Goal: Contribute content: Contribute content

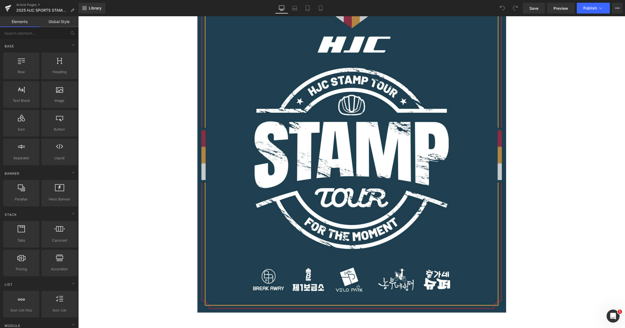
scroll to position [126, 0]
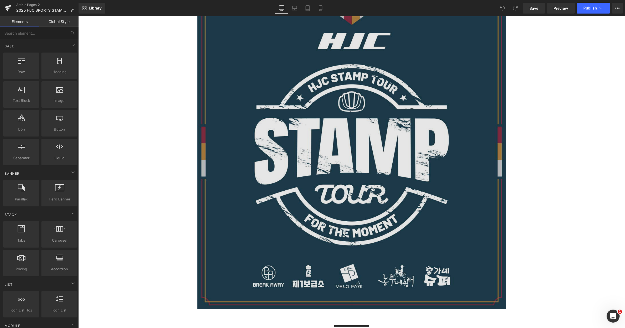
click at [426, 126] on img at bounding box center [351, 154] width 309 height 309
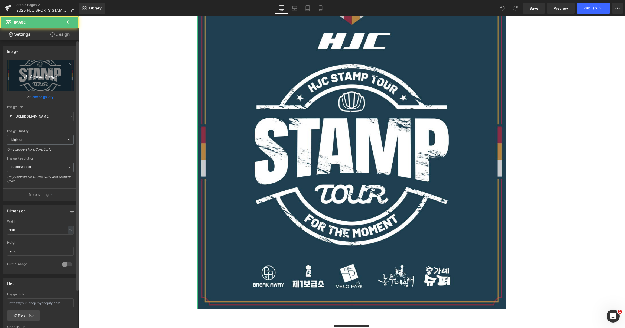
click at [37, 75] on icon "Replace Image" at bounding box center [40, 75] width 43 height 7
type input "C:\fakepath\1.jpg"
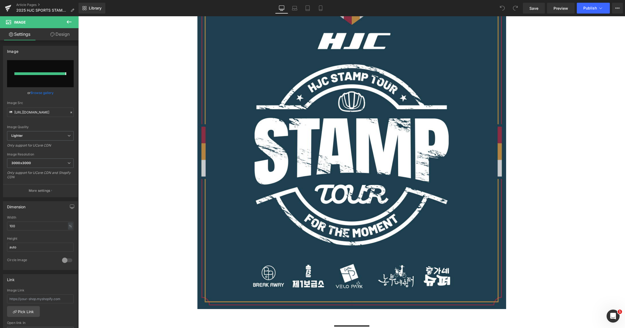
type input "[URL][DOMAIN_NAME]"
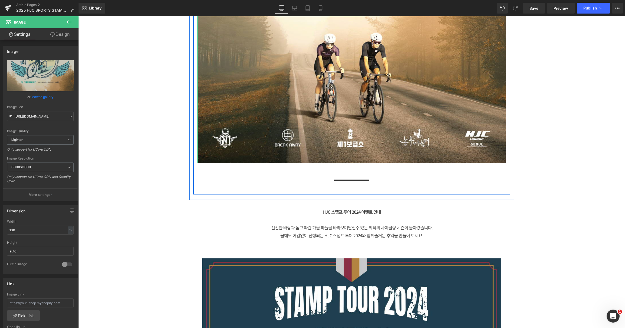
scroll to position [379, 0]
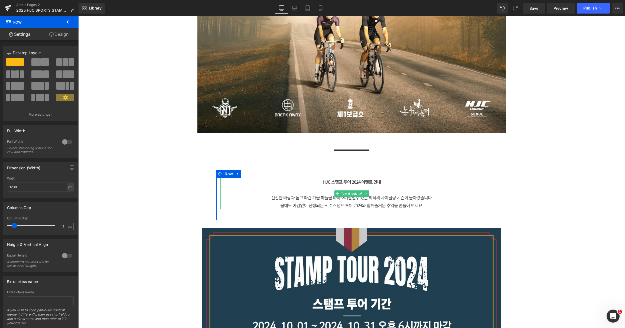
click at [352, 178] on div at bounding box center [351, 178] width 263 height 1
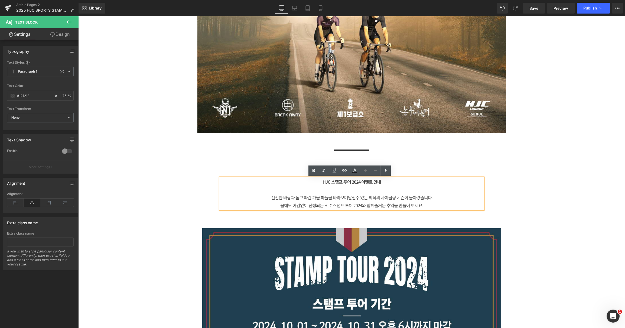
click at [358, 181] on b "HJC 스탬프 투어 2024 이벤트 안내" at bounding box center [352, 181] width 59 height 7
click at [372, 183] on b "HJC 스탬프 투어 2024 이벤트 안내" at bounding box center [352, 181] width 59 height 7
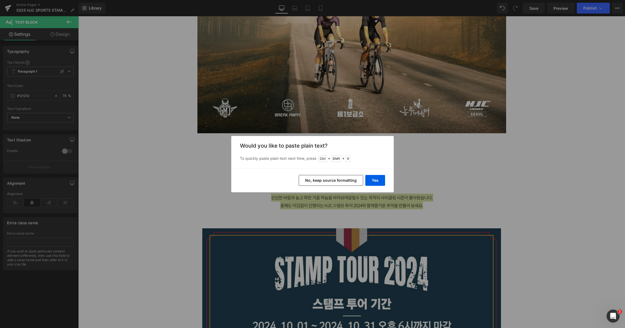
click at [330, 179] on button "No, keep source formatting" at bounding box center [331, 180] width 64 height 11
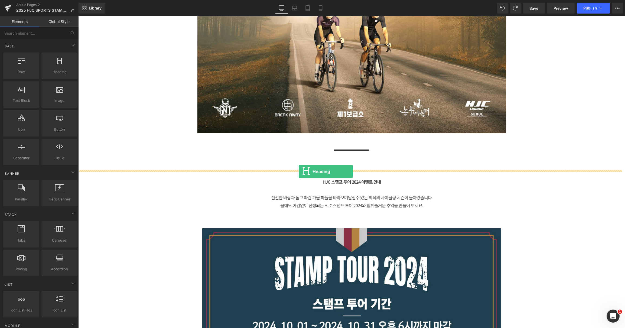
drag, startPoint x: 133, startPoint y: 81, endPoint x: 299, endPoint y: 171, distance: 189.2
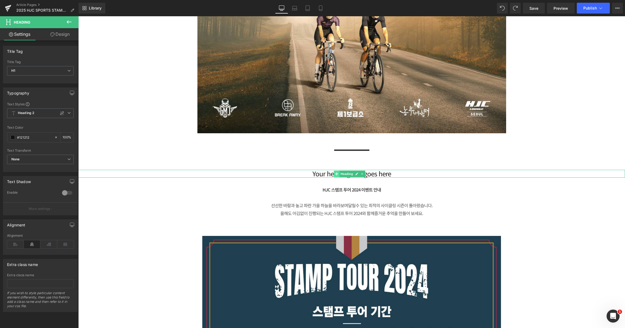
click at [335, 174] on icon at bounding box center [336, 173] width 3 height 3
click at [44, 72] on span "H1" at bounding box center [40, 70] width 67 height 9
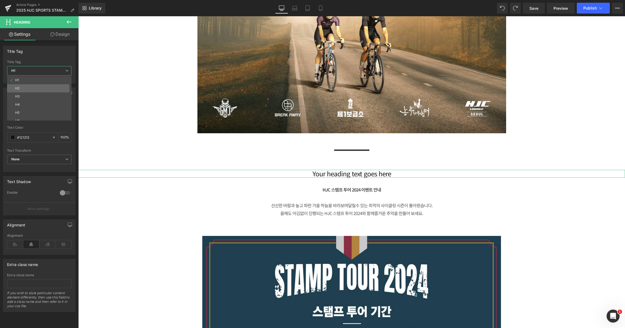
click at [35, 86] on li "H2" at bounding box center [40, 88] width 67 height 8
click at [48, 69] on span "H2" at bounding box center [40, 70] width 67 height 9
click at [38, 80] on li "H1" at bounding box center [40, 80] width 67 height 8
type input "100"
click at [70, 115] on span "Heading 2" at bounding box center [40, 113] width 67 height 10
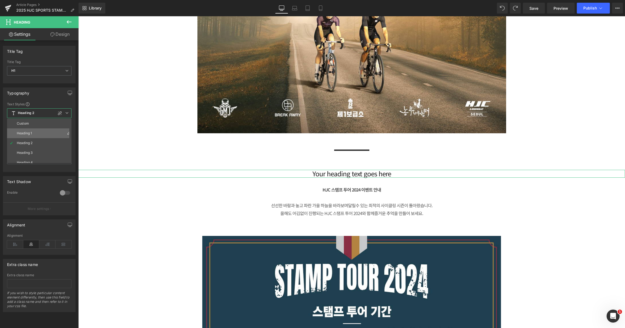
click at [49, 133] on li "Heading 1" at bounding box center [40, 133] width 67 height 10
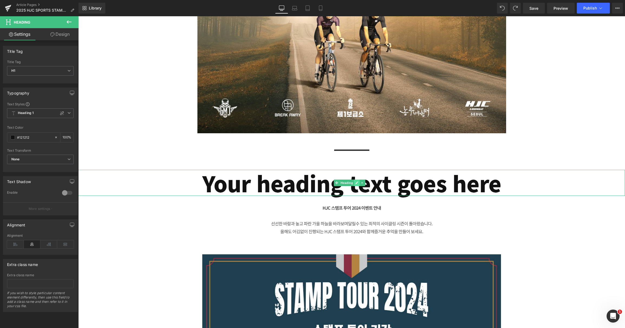
click at [359, 184] on link at bounding box center [357, 183] width 6 height 7
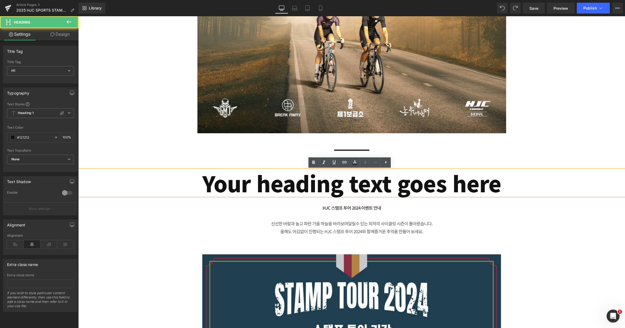
click at [393, 181] on h1 "Your heading text goes here" at bounding box center [351, 183] width 547 height 26
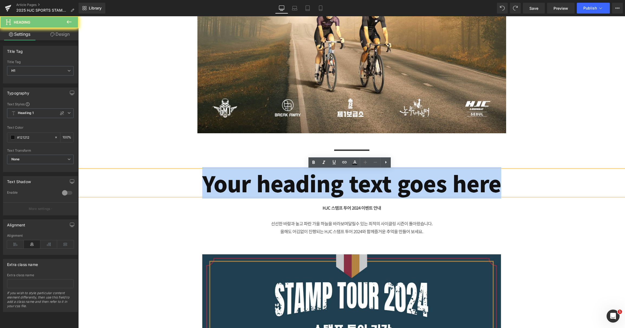
click at [393, 181] on h1 "Your heading text goes here" at bounding box center [351, 183] width 547 height 26
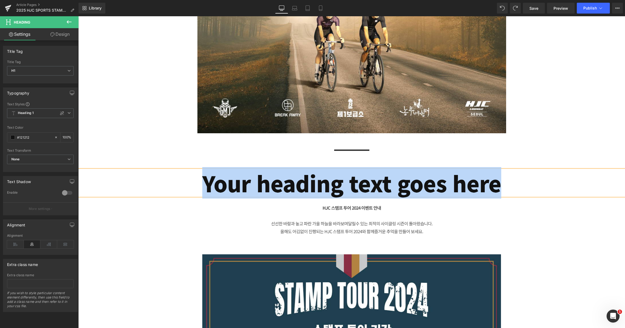
paste div
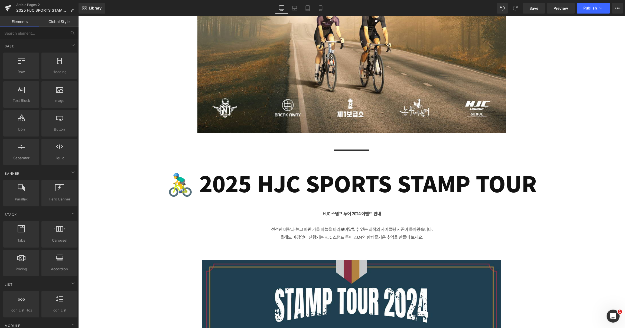
click at [223, 174] on h1 "🚴‍♂️ 2025 HJC SPORTS STAMP TOUR" at bounding box center [351, 183] width 547 height 26
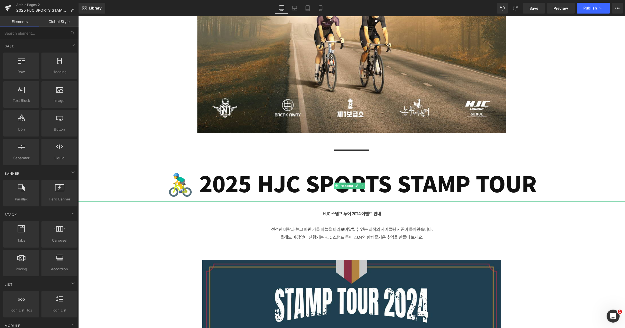
click at [336, 188] on span at bounding box center [337, 186] width 6 height 7
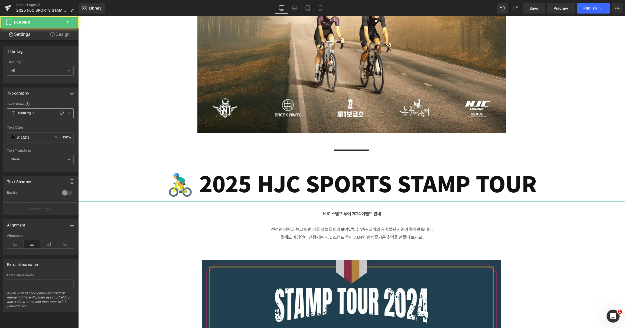
click at [33, 112] on b "Heading 1" at bounding box center [26, 113] width 16 height 5
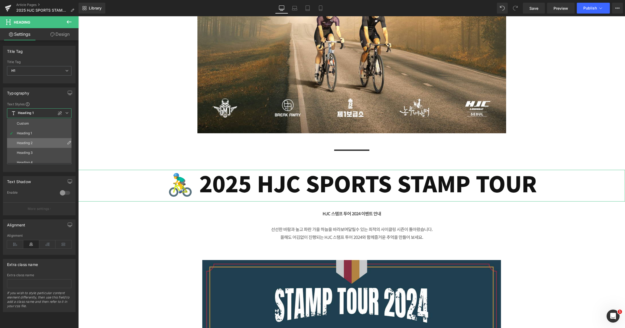
click at [31, 139] on li "Heading 2" at bounding box center [40, 143] width 67 height 10
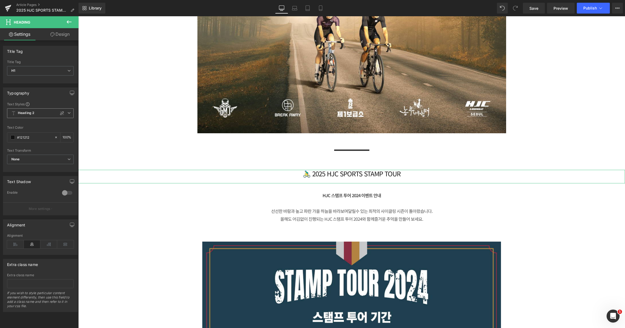
click at [67, 113] on icon at bounding box center [68, 112] width 3 height 3
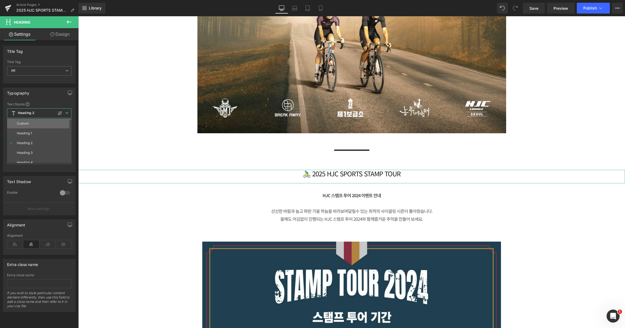
click at [49, 124] on li "Custom" at bounding box center [40, 124] width 67 height 10
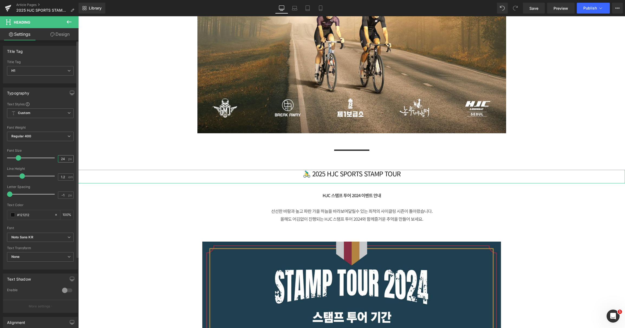
click at [64, 158] on input "24" at bounding box center [62, 158] width 9 height 7
type input "40"
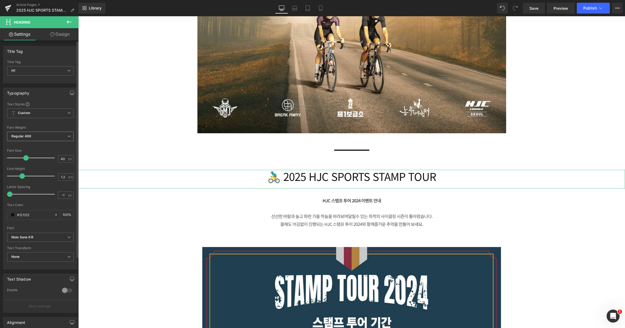
click at [69, 136] on span "Regular 400" at bounding box center [40, 136] width 67 height 9
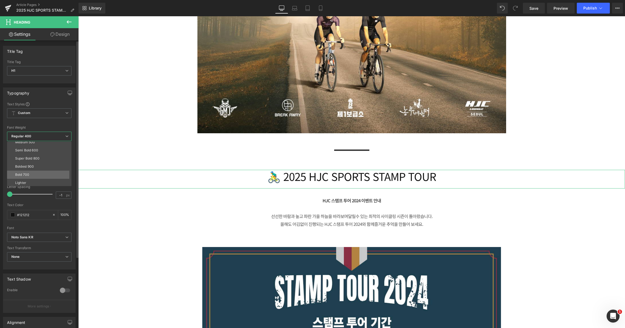
scroll to position [45, 0]
click at [35, 165] on li "Bold 700" at bounding box center [40, 166] width 67 height 8
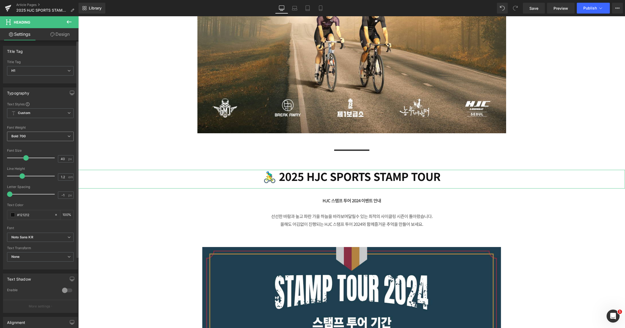
click at [67, 135] on icon at bounding box center [68, 136] width 3 height 3
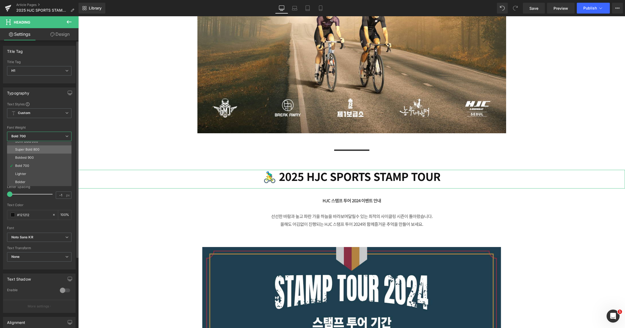
click at [38, 150] on div "Super Bold 800" at bounding box center [27, 150] width 24 height 4
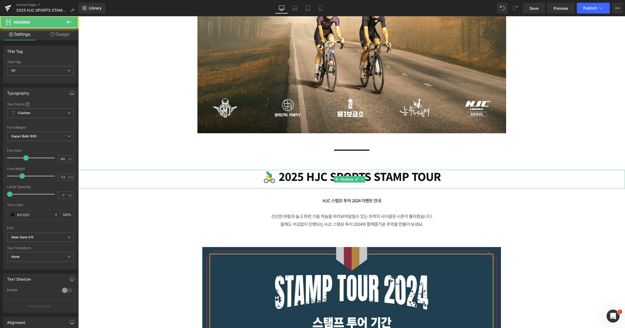
click at [278, 176] on h1 "🚴‍♂️ 2025 HJC SPORTS STAMP TOUR" at bounding box center [351, 176] width 547 height 13
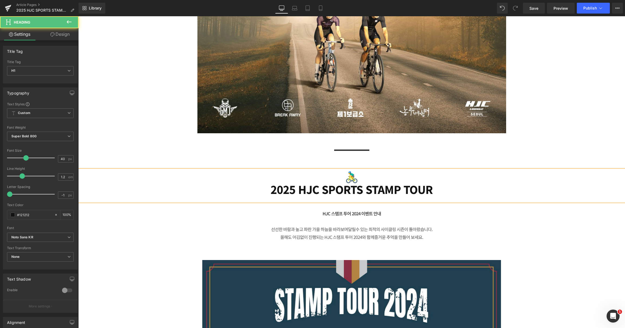
click at [295, 188] on h1 "2025 HJC SPORTS STAMP TOUR" at bounding box center [351, 189] width 547 height 13
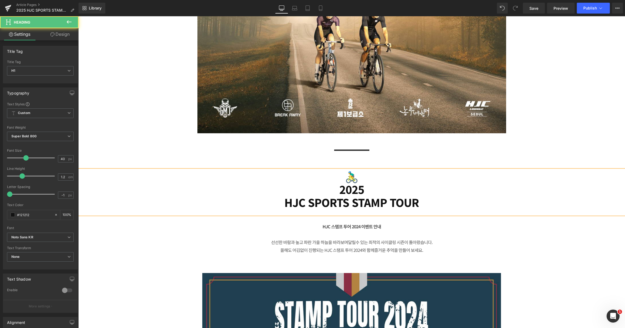
click at [352, 202] on h1 "HJC SPORTS STAMP TOUR" at bounding box center [351, 202] width 547 height 13
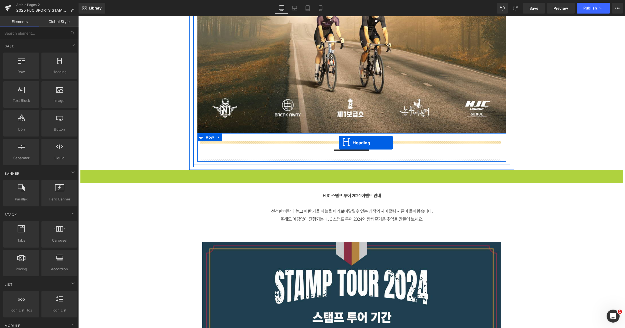
drag, startPoint x: 335, startPoint y: 198, endPoint x: 339, endPoint y: 143, distance: 55.6
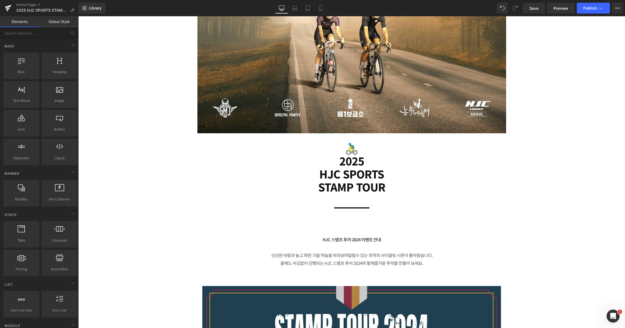
click at [351, 245] on p at bounding box center [351, 247] width 263 height 8
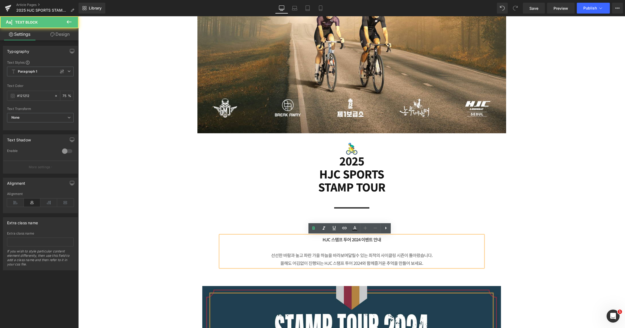
click at [378, 244] on p at bounding box center [351, 247] width 263 height 8
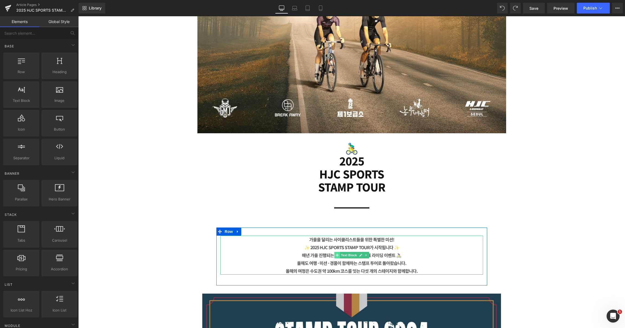
click at [336, 256] on icon at bounding box center [337, 255] width 3 height 3
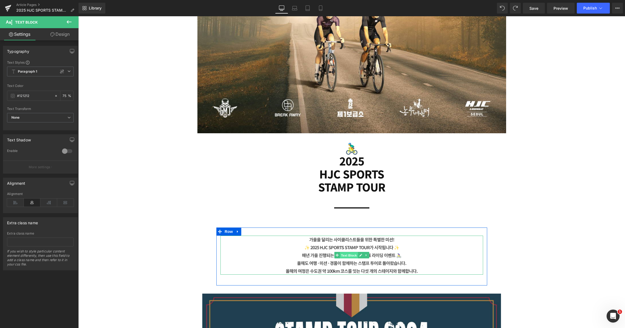
click at [345, 255] on span "Text Block" at bounding box center [349, 255] width 18 height 7
click at [365, 254] on icon at bounding box center [366, 255] width 3 height 3
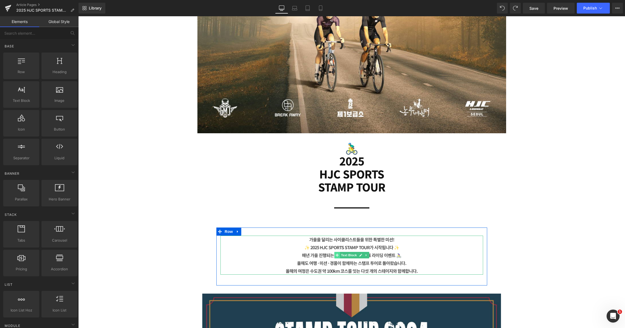
click at [325, 254] on div "가을을 달리는 사이클리스트들을 위한 특별한 미션! ✨ 2025 HJC SPORTS STAMP TOUR가 시작됩니다 ✨ 매년 가을 진행되는 …" at bounding box center [351, 255] width 263 height 39
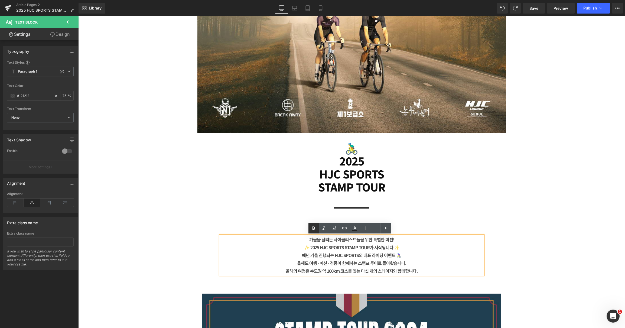
click at [317, 225] on link at bounding box center [313, 228] width 10 height 10
click at [316, 226] on icon at bounding box center [313, 228] width 7 height 7
click at [329, 244] on b "✨ 2025 HJC SPORTS STAMP TOUR가 시작됩니다 ✨" at bounding box center [351, 247] width 95 height 7
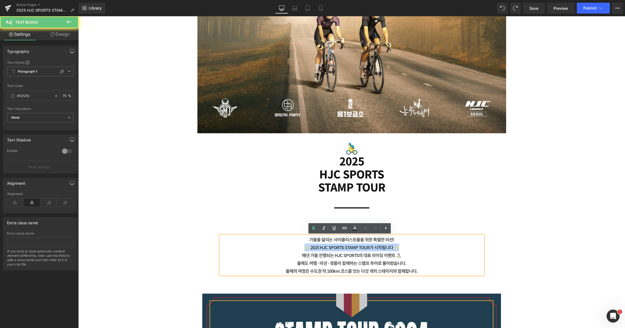
click at [329, 244] on b "✨ 2025 HJC SPORTS STAMP TOUR가 시작됩니다 ✨" at bounding box center [351, 247] width 95 height 7
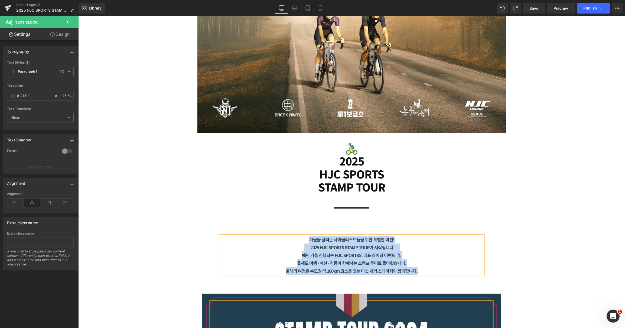
click at [363, 272] on b "올해의 여정은 수도권 약 100km 코스를 잇는 다섯 개의 스테이지와 함께합니다." at bounding box center [352, 271] width 132 height 7
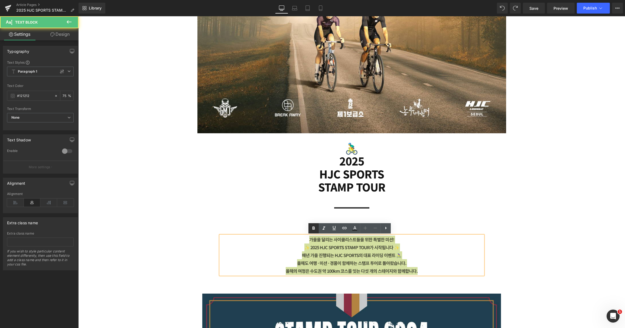
click at [309, 229] on link at bounding box center [313, 228] width 10 height 10
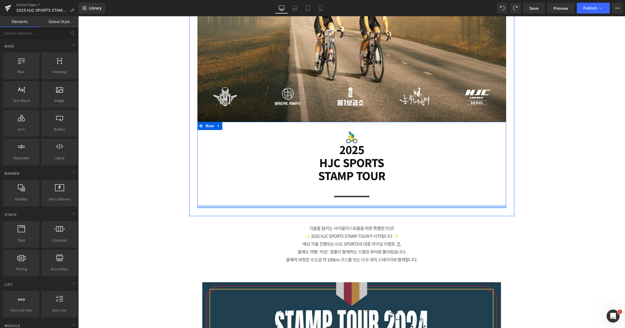
scroll to position [415, 0]
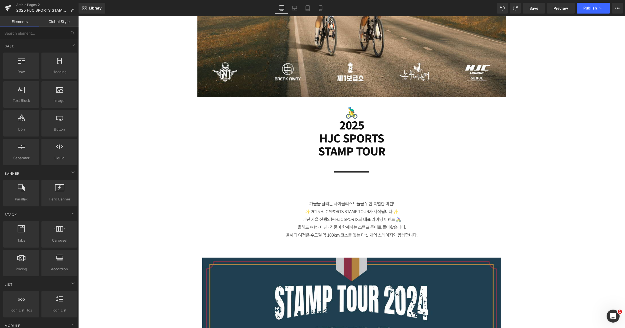
click at [310, 210] on p "✨ 2025 HJC SPORTS STAMP TOUR가 시작됩니다 ✨" at bounding box center [351, 211] width 263 height 8
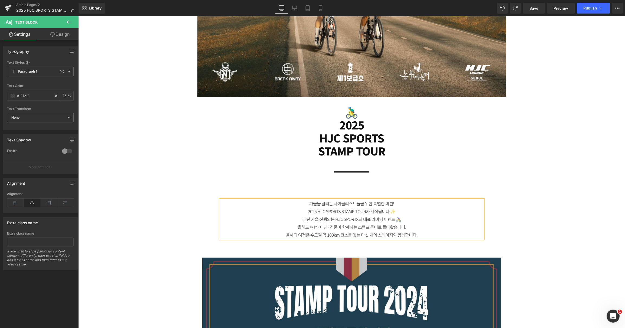
click at [406, 208] on p "2025 HJC SPORTS STAMP TOUR가 시작됩니다 ✨" at bounding box center [351, 211] width 263 height 8
click at [401, 205] on p "가을을 달리는 사이클리스트들을 위한 특별한 미션!" at bounding box center [351, 204] width 263 height 8
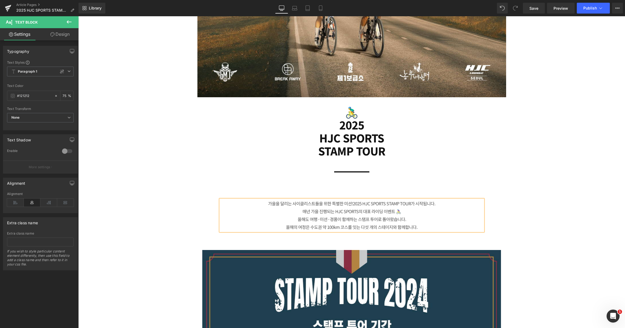
click at [405, 210] on p "매년 가을 진행되는 HJC SPORTS의 대표 라이딩 이벤트 🚴‍♀️" at bounding box center [351, 211] width 263 height 8
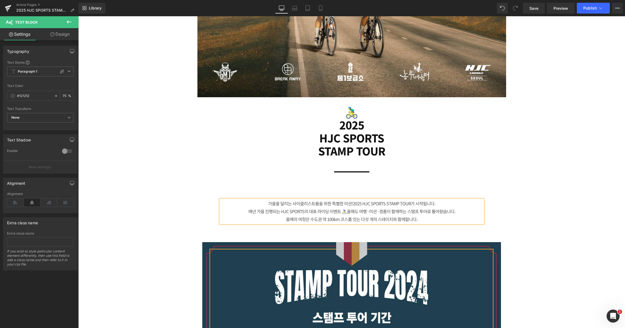
click at [447, 203] on p "가을을 달리는 사이클리스트들을 위한 특별한 미션! 2025 HJC SPORTS STAMP TOUR가 시작됩니다." at bounding box center [351, 204] width 263 height 8
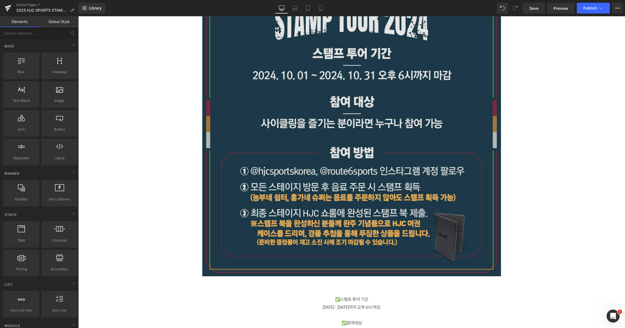
scroll to position [650, 0]
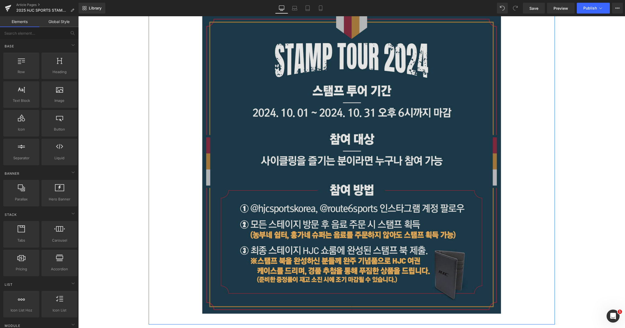
click at [313, 165] on img at bounding box center [351, 164] width 299 height 299
click at [255, 114] on img at bounding box center [351, 164] width 299 height 299
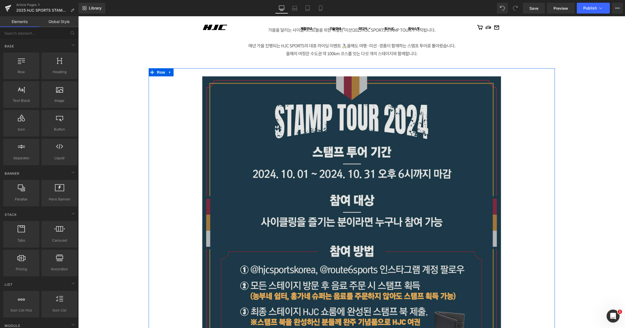
scroll to position [542, 0]
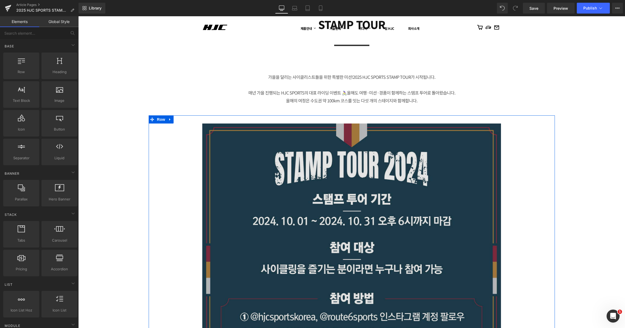
click at [319, 157] on img at bounding box center [351, 273] width 299 height 299
click at [346, 256] on img at bounding box center [351, 273] width 299 height 299
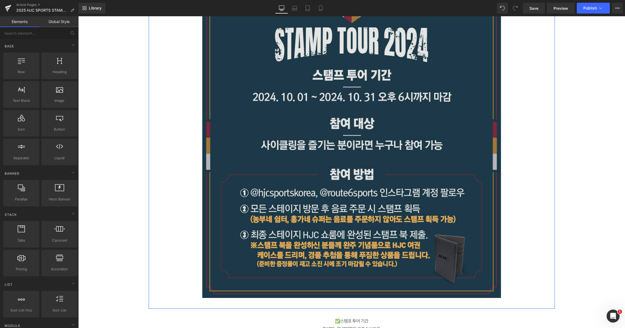
scroll to position [668, 0]
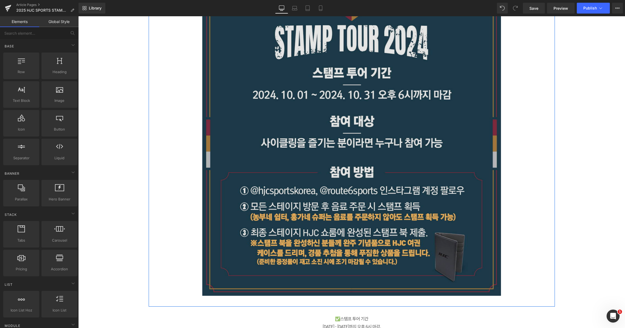
drag, startPoint x: 372, startPoint y: 233, endPoint x: 351, endPoint y: 224, distance: 22.5
click at [372, 233] on img at bounding box center [351, 146] width 299 height 299
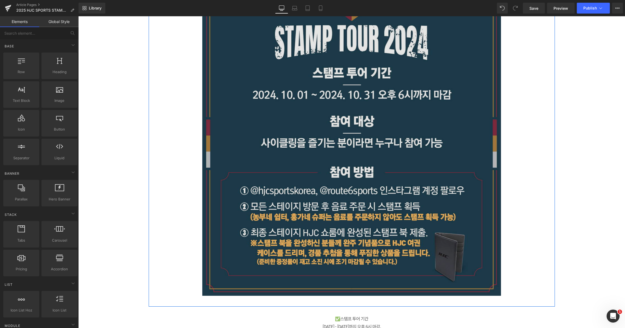
click at [251, 156] on img at bounding box center [351, 146] width 299 height 299
click at [250, 157] on img at bounding box center [351, 146] width 299 height 299
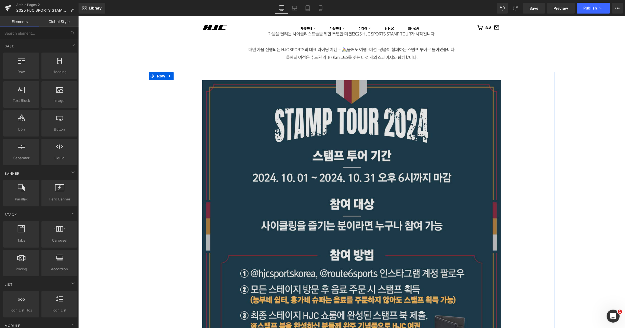
scroll to position [578, 0]
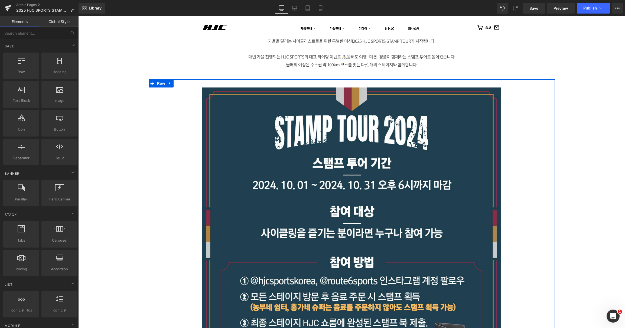
click at [149, 87] on div "Image Row" at bounding box center [352, 238] width 406 height 318
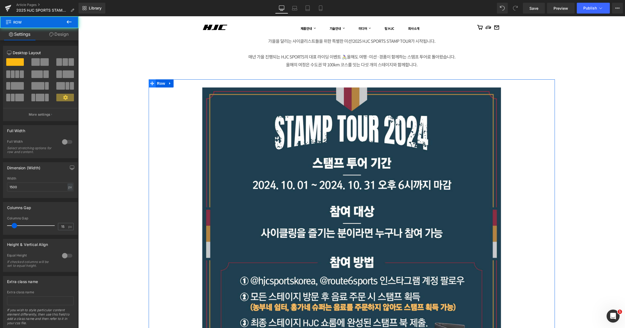
click at [152, 84] on span at bounding box center [152, 83] width 7 height 8
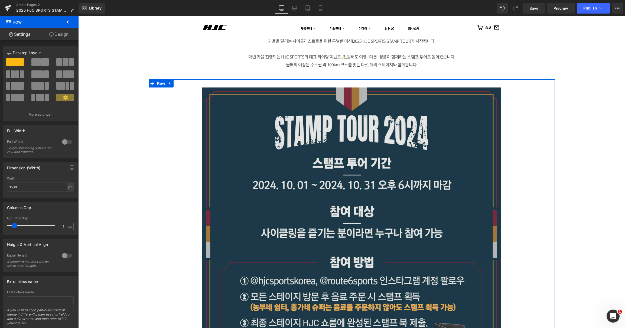
click at [234, 122] on img at bounding box center [351, 236] width 299 height 299
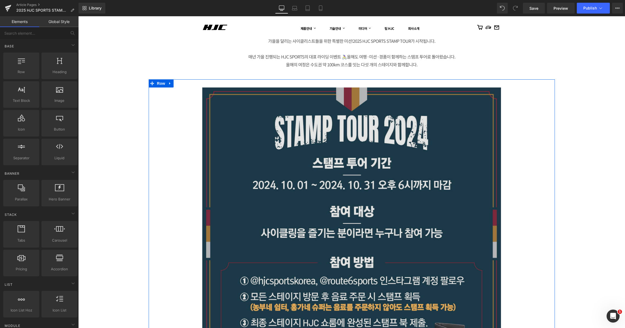
click at [330, 195] on img at bounding box center [351, 236] width 299 height 299
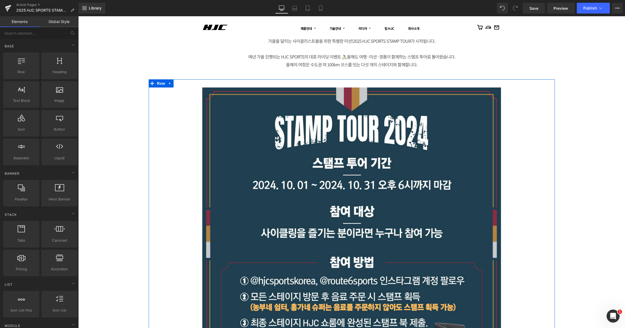
click at [178, 125] on div at bounding box center [352, 236] width 398 height 299
click at [169, 83] on icon at bounding box center [169, 83] width 1 height 2
click at [194, 165] on div at bounding box center [352, 236] width 398 height 299
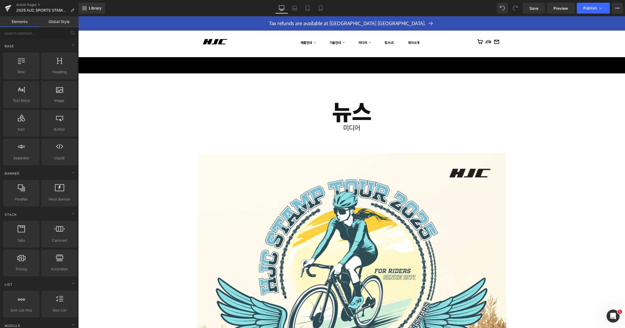
scroll to position [90, 0]
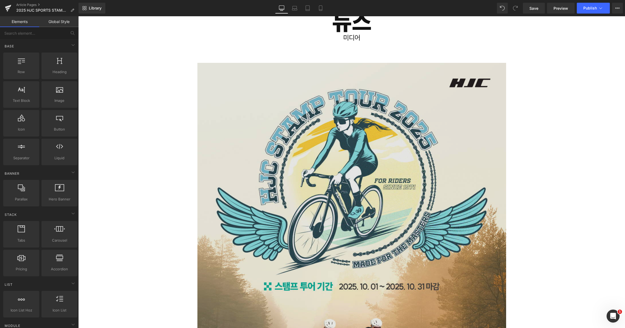
click at [378, 185] on img at bounding box center [351, 256] width 309 height 386
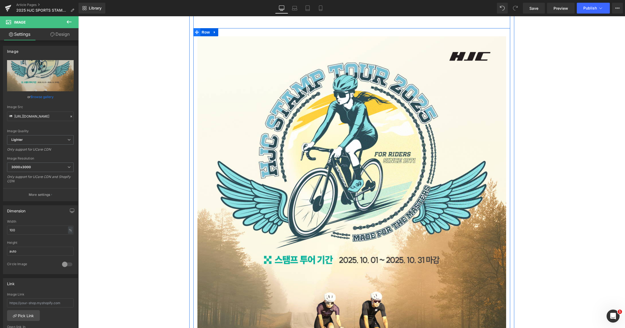
click at [195, 31] on icon at bounding box center [197, 32] width 4 height 4
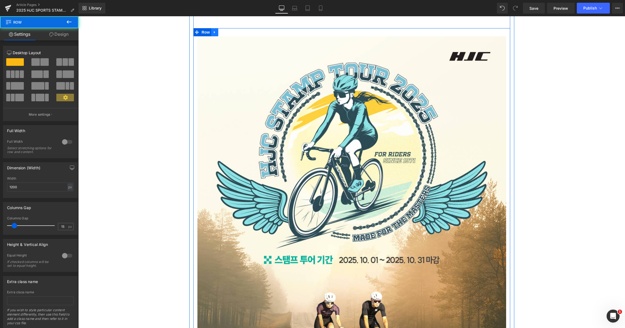
click at [214, 31] on icon at bounding box center [215, 32] width 4 height 4
click at [220, 32] on icon at bounding box center [222, 32] width 4 height 4
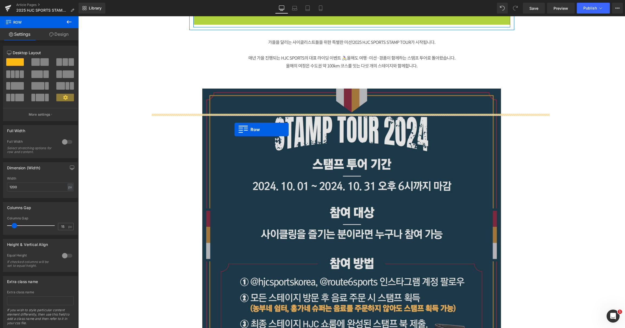
scroll to position [618, 0]
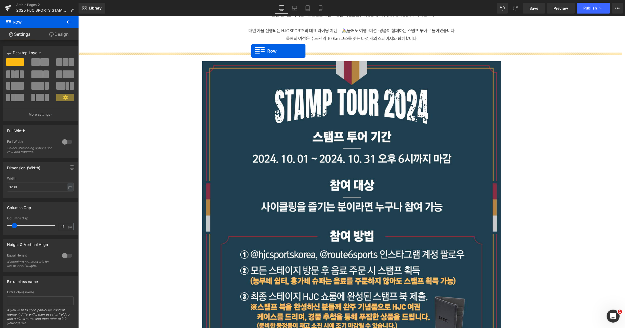
drag, startPoint x: 195, startPoint y: 44, endPoint x: 251, endPoint y: 51, distance: 56.8
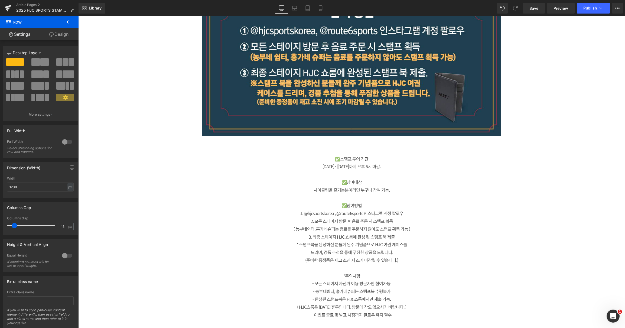
click at [216, 164] on div "✅스탬프 투어 기간 [DATE] - [DATE]까지 오후 6시 마감. ✅참여대상 사이클링을 즐기는분이라면 누구나 참여 가능. ✅참여방법 1. …" at bounding box center [351, 238] width 271 height 183
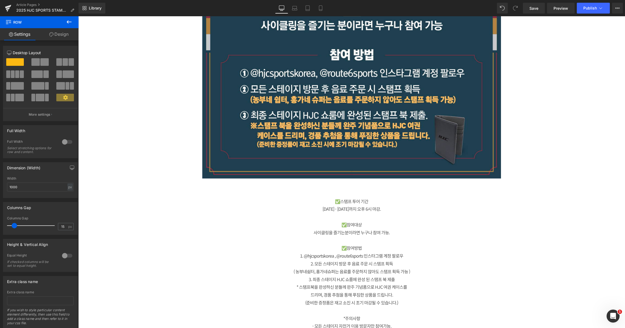
scroll to position [929, 0]
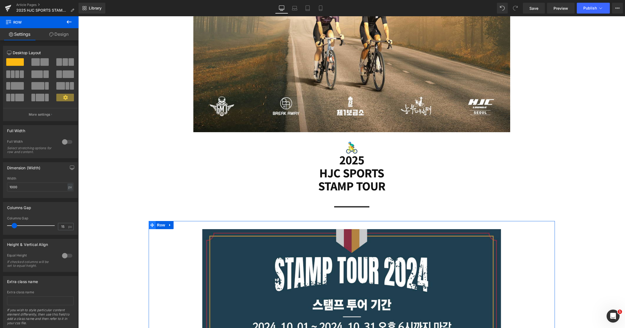
click at [151, 226] on icon at bounding box center [152, 225] width 4 height 4
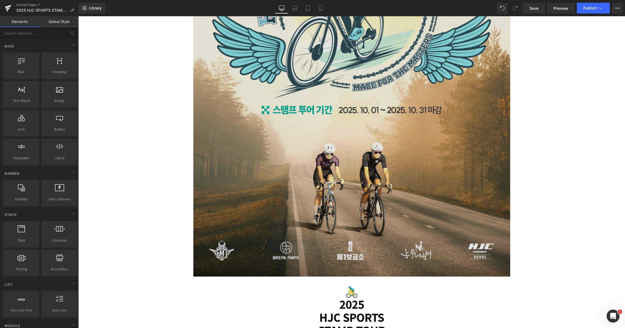
click at [397, 203] on img at bounding box center [351, 79] width 317 height 396
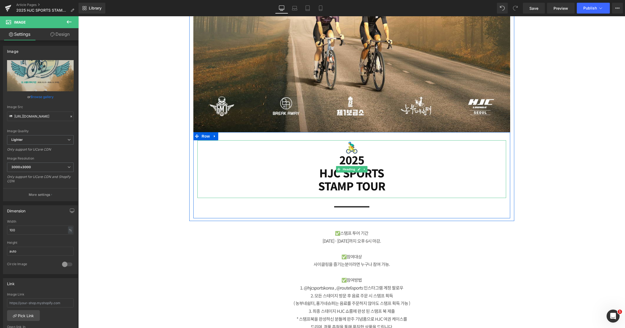
click at [369, 193] on div at bounding box center [351, 195] width 309 height 6
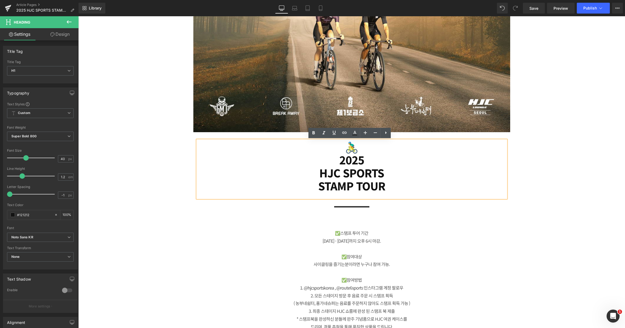
click at [231, 155] on h1 "2025" at bounding box center [351, 159] width 309 height 13
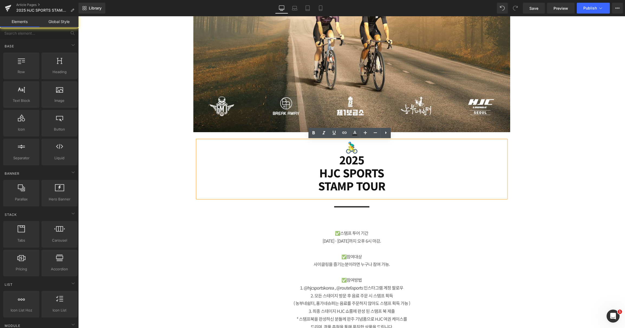
click at [211, 246] on div "뉴스 Heading 미디어 Heading Row Image 🚴‍♂️ 2025 HJC SPORTS STAMP TOUR Heading Separa…" at bounding box center [351, 221] width 547 height 2206
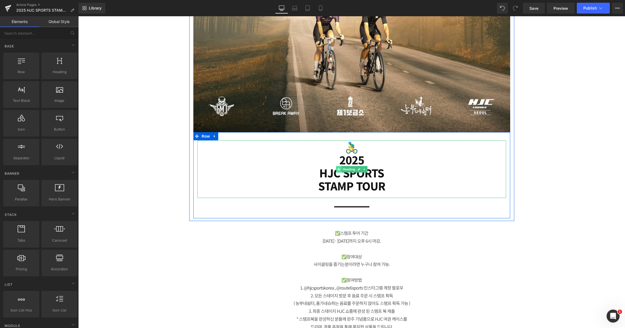
click at [337, 168] on icon at bounding box center [338, 169] width 3 height 3
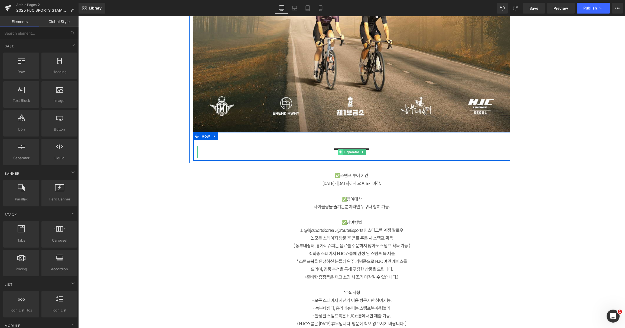
click at [339, 150] on icon at bounding box center [340, 151] width 3 height 3
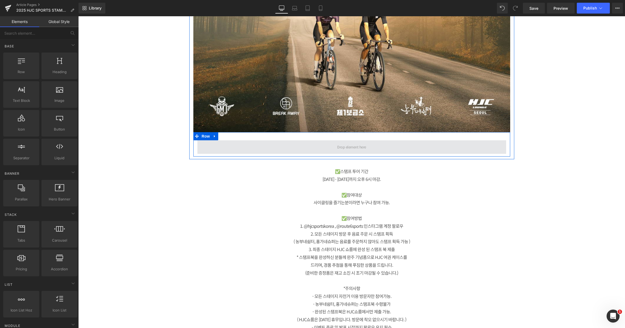
click at [335, 147] on span at bounding box center [351, 147] width 33 height 8
click at [195, 137] on icon at bounding box center [197, 136] width 4 height 4
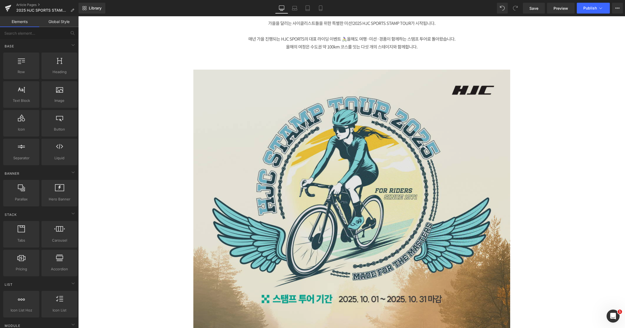
scroll to position [604, 0]
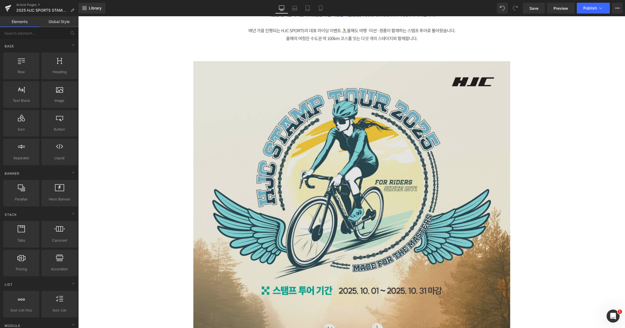
click at [305, 137] on img at bounding box center [351, 259] width 317 height 396
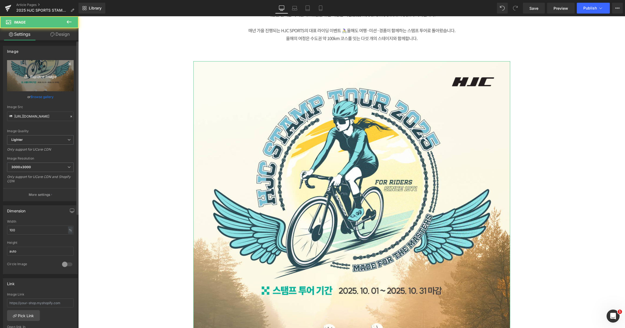
click at [39, 77] on icon "Replace Image" at bounding box center [40, 75] width 43 height 7
type input "C:\fakepath\2.jpg"
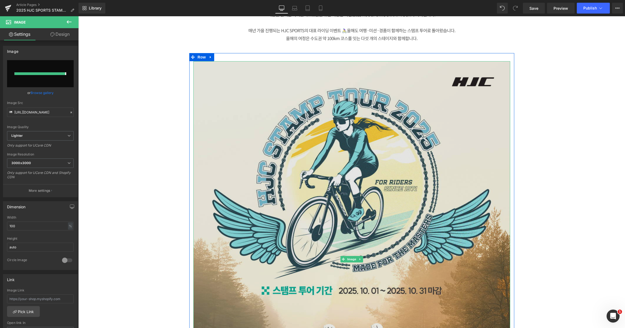
type input "[URL][DOMAIN_NAME]"
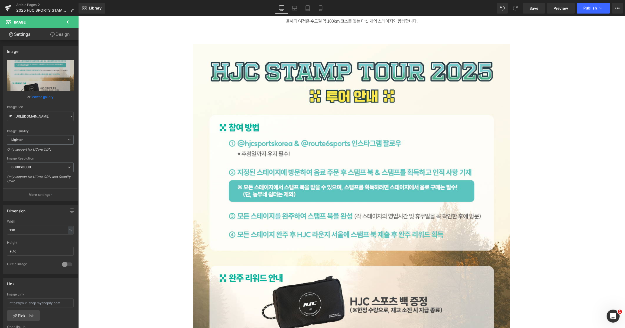
scroll to position [730, 0]
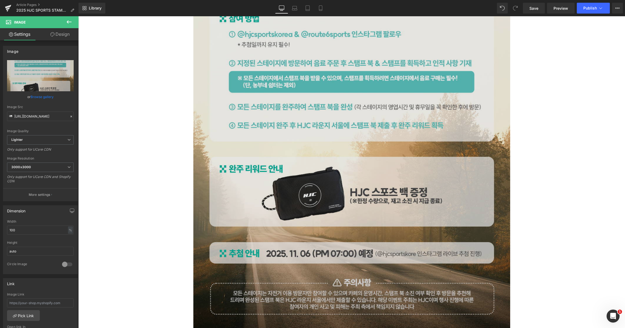
click at [443, 97] on img at bounding box center [351, 133] width 317 height 396
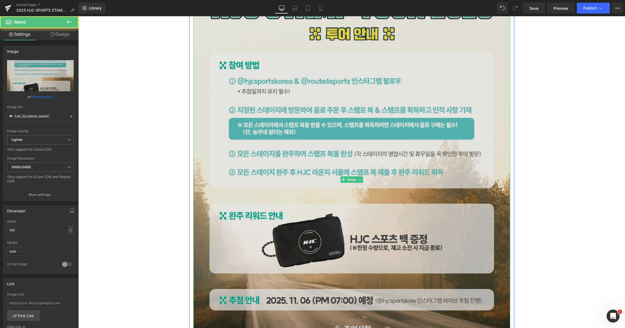
scroll to position [622, 0]
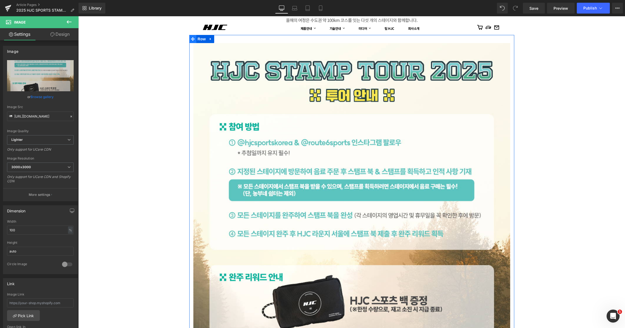
click at [193, 39] on span at bounding box center [192, 39] width 7 height 8
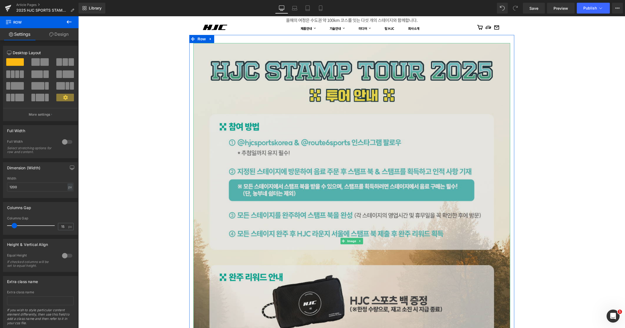
click at [271, 113] on img at bounding box center [351, 241] width 317 height 396
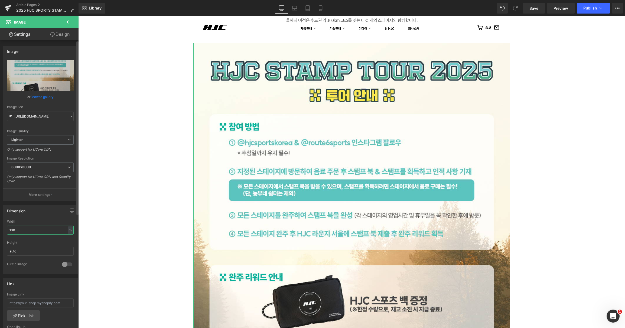
click at [36, 229] on input "100" at bounding box center [40, 230] width 67 height 9
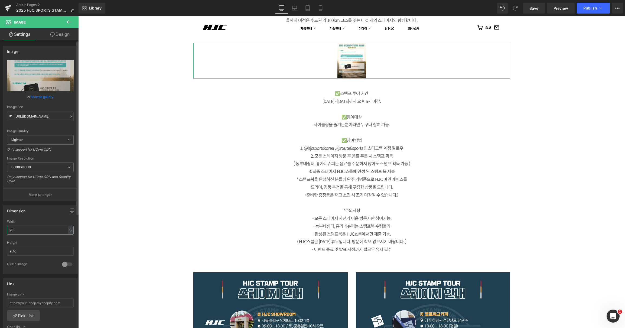
type input "90"
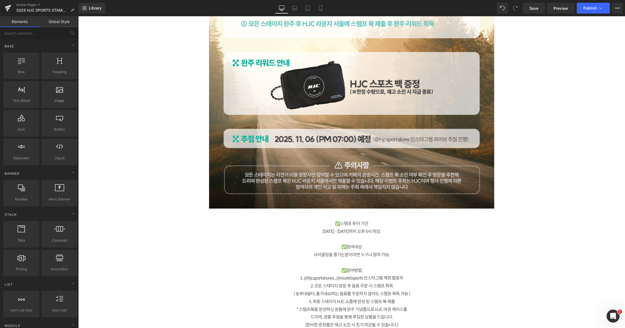
scroll to position [839, 0]
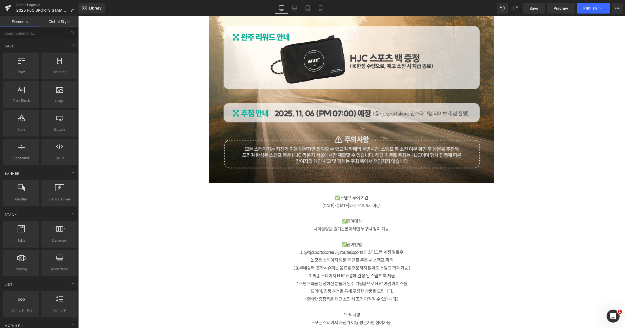
click at [396, 207] on p "[DATE] - [DATE]까지 오후 6시 마감." at bounding box center [351, 206] width 263 height 8
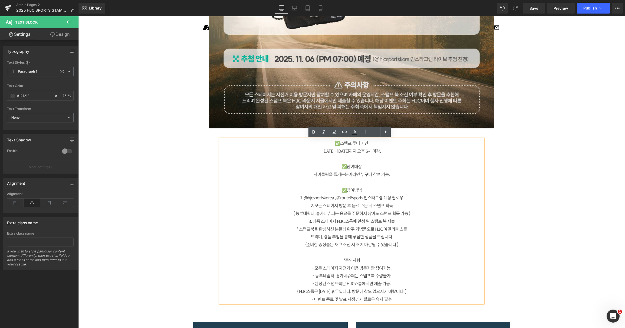
scroll to position [893, 0]
click at [231, 144] on p "✅스탬프 투어 기간" at bounding box center [351, 143] width 263 height 8
click at [168, 194] on div "뉴스 Heading 미디어 Heading Row Image 🚴‍♂️ 2025 HJC SPORTS STAMP TOUR Heading Separa…" at bounding box center [351, 194] width 547 height 2080
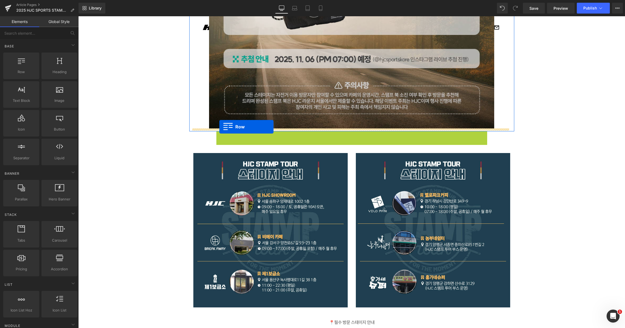
drag, startPoint x: 218, startPoint y: 136, endPoint x: 219, endPoint y: 127, distance: 9.3
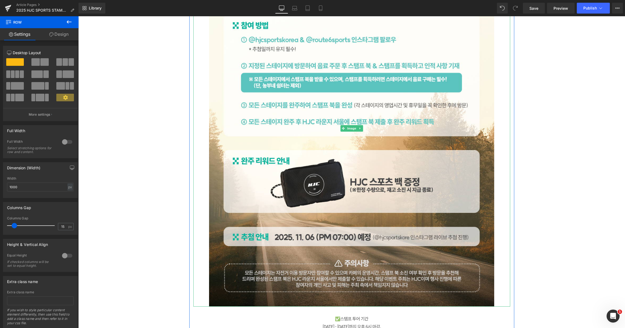
scroll to position [839, 0]
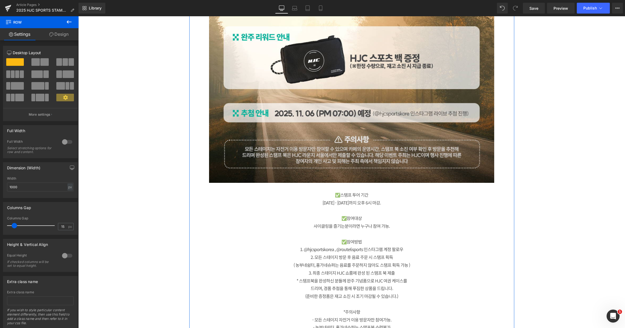
click at [333, 214] on p at bounding box center [351, 210] width 263 height 8
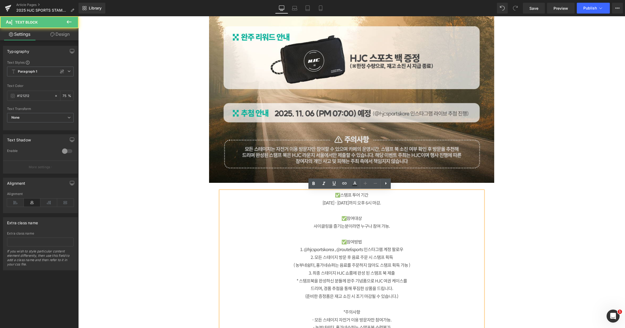
click at [353, 219] on p "✅참여대상" at bounding box center [351, 218] width 263 height 8
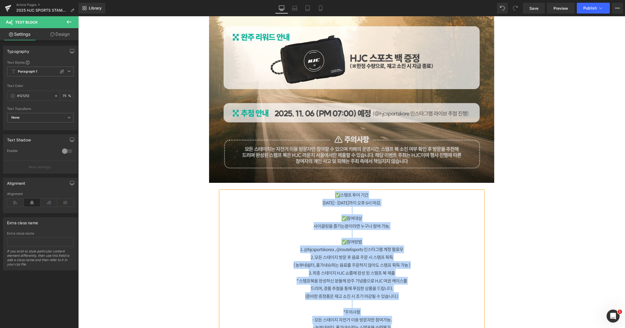
paste div
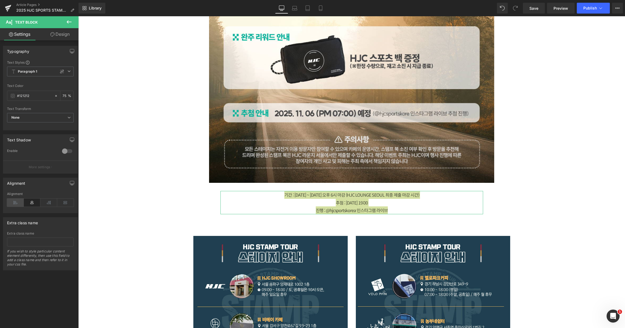
click at [12, 201] on icon at bounding box center [15, 203] width 17 height 8
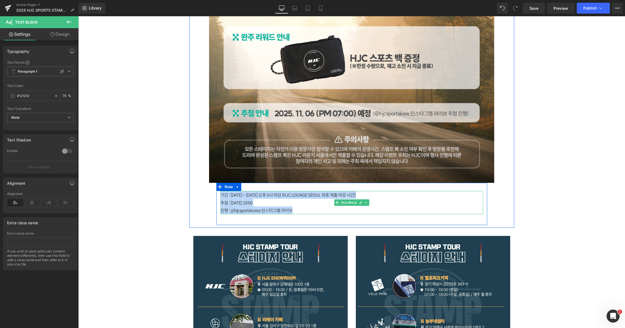
click at [273, 196] on p "기간 : [DATE] ~ [DATE] 오후 6시 마감 (HJC LOUNGE SEOUL 최종 제출 마감 시간)" at bounding box center [351, 195] width 263 height 8
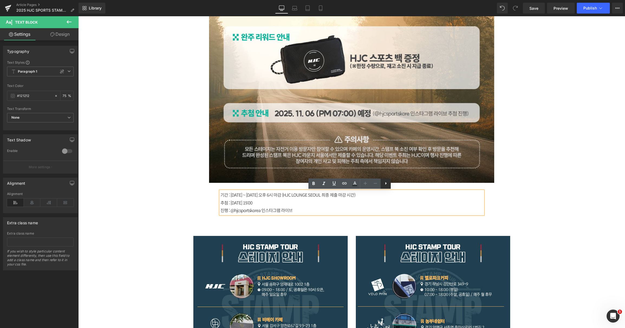
click at [388, 183] on icon at bounding box center [386, 183] width 7 height 7
click at [385, 184] on icon at bounding box center [385, 183] width 7 height 7
click at [517, 199] on div "뉴스 Heading 미디어 Heading Row Image 🚴‍♂️ 2025 HJC SPORTS STAMP TOUR Heading Separa…" at bounding box center [351, 178] width 547 height 1940
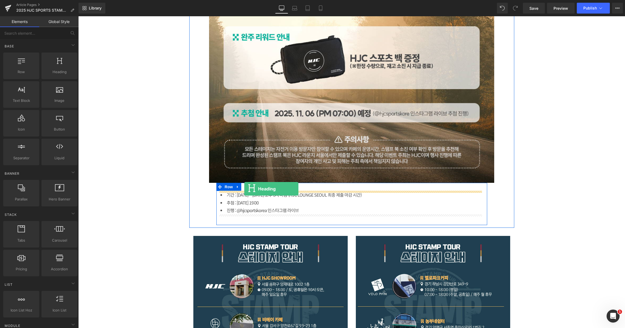
drag, startPoint x: 147, startPoint y: 92, endPoint x: 244, endPoint y: 189, distance: 137.3
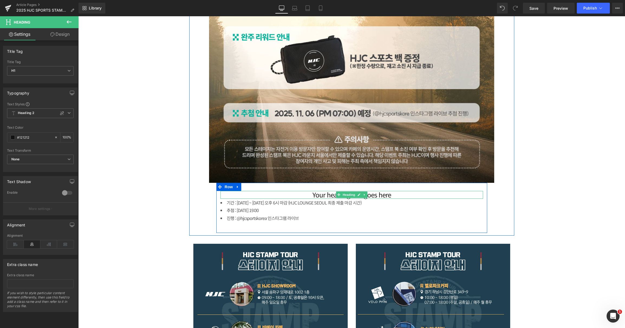
click at [398, 193] on h1 "Your heading text goes here" at bounding box center [351, 195] width 263 height 8
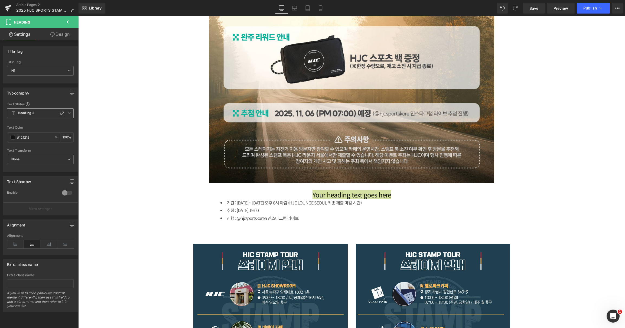
click at [67, 113] on icon at bounding box center [68, 112] width 3 height 3
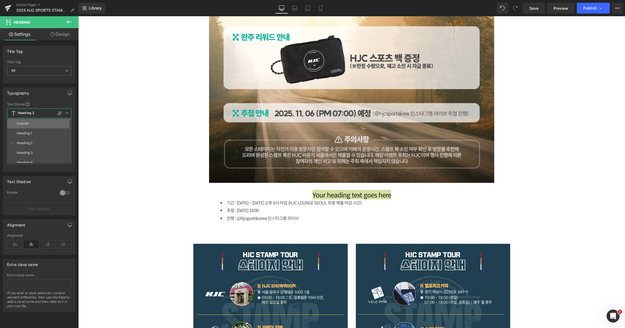
click at [46, 123] on li "Custom" at bounding box center [40, 124] width 67 height 10
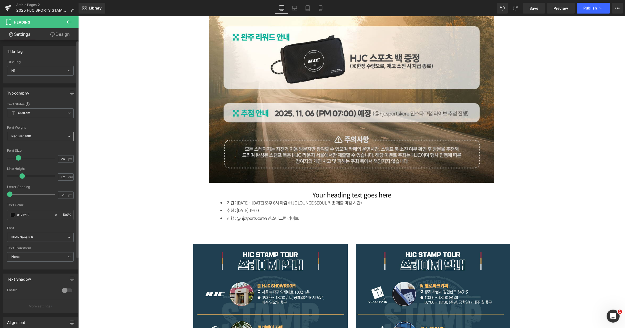
click at [67, 135] on icon at bounding box center [68, 136] width 3 height 3
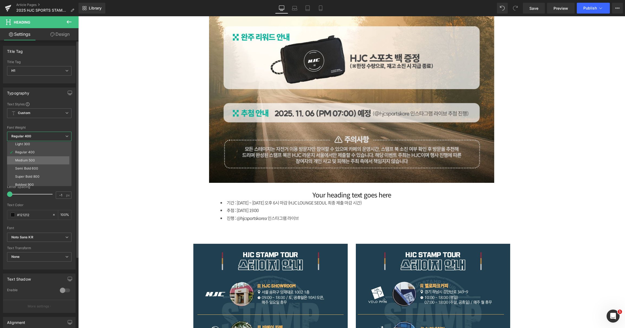
scroll to position [36, 0]
click at [37, 157] on div "Super Bold 800" at bounding box center [27, 159] width 24 height 4
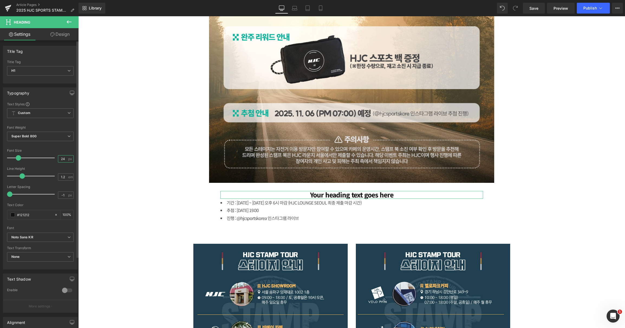
click at [63, 158] on input "24" at bounding box center [62, 158] width 9 height 7
type input "26"
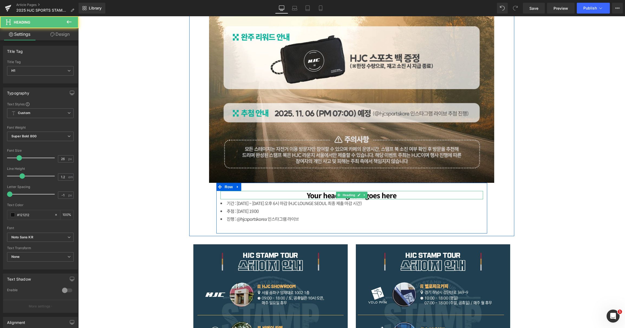
click at [381, 194] on h1 "Your heading text goes here" at bounding box center [351, 195] width 263 height 8
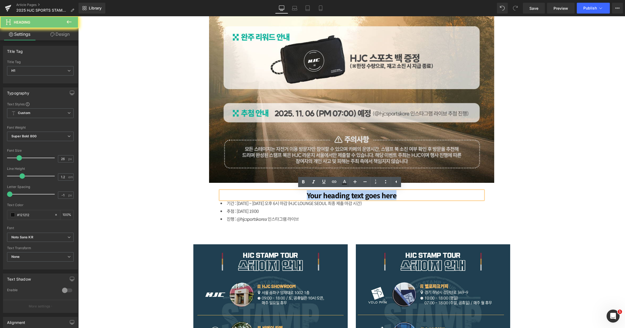
click at [381, 194] on h1 "Your heading text goes here" at bounding box center [351, 195] width 263 height 8
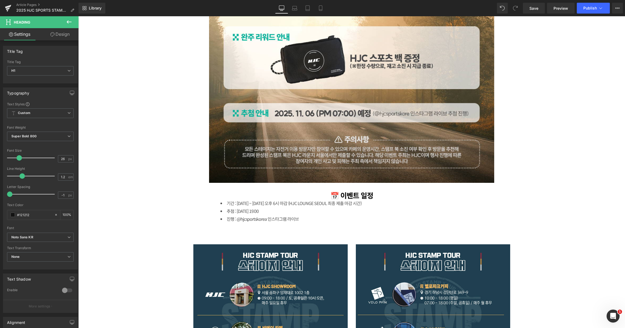
click at [128, 241] on div "뉴스 Heading 미디어 Heading Row Image 🚴‍♂️ 2025 HJC SPORTS STAMP TOUR Heading Separa…" at bounding box center [351, 182] width 547 height 1948
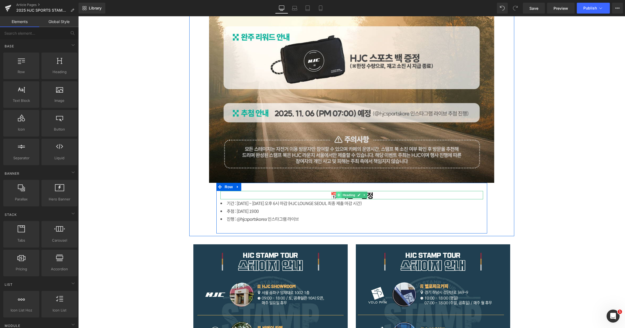
click at [336, 194] on span at bounding box center [339, 195] width 6 height 7
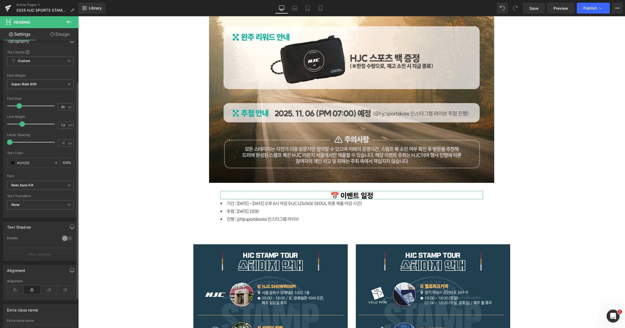
scroll to position [54, 0]
click at [16, 286] on icon at bounding box center [15, 288] width 17 height 8
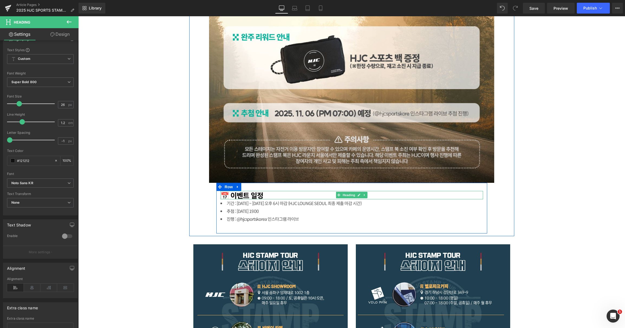
click at [264, 196] on h1 "📅 이벤트 일정" at bounding box center [351, 195] width 263 height 8
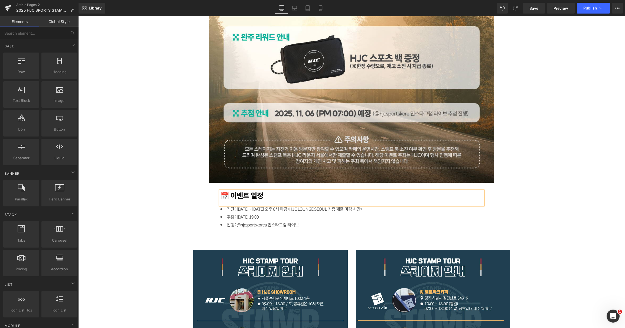
click at [613, 170] on div "뉴스 Heading 미디어 Heading Row Image 🚴‍♂️ 2025 HJC SPORTS STAMP TOUR Heading Separa…" at bounding box center [351, 185] width 547 height 1954
click at [562, 162] on div "뉴스 Heading 미디어 Heading Row Image 🚴‍♂️ 2025 HJC SPORTS STAMP TOUR Heading Separa…" at bounding box center [351, 185] width 547 height 1954
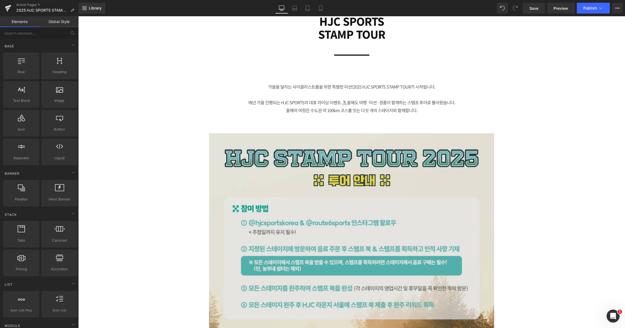
scroll to position [478, 0]
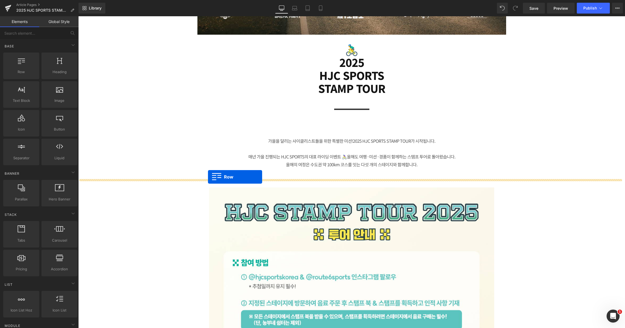
drag, startPoint x: 219, startPoint y: 206, endPoint x: 208, endPoint y: 177, distance: 30.7
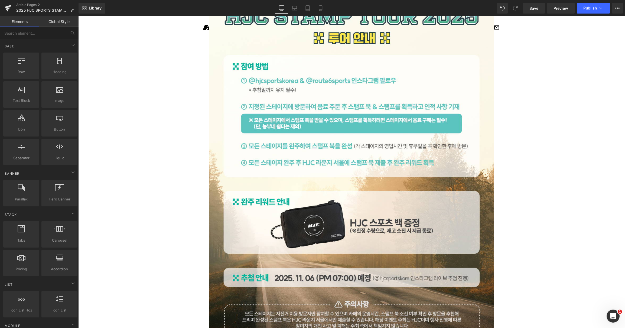
scroll to position [622, 0]
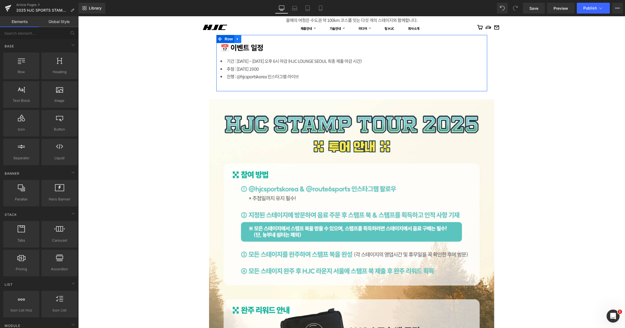
click at [236, 39] on icon at bounding box center [238, 39] width 4 height 4
click at [243, 39] on icon at bounding box center [245, 39] width 4 height 4
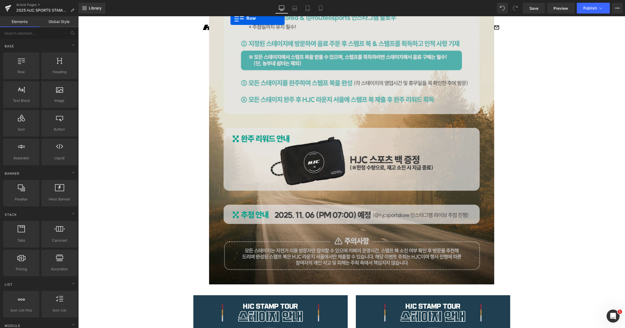
scroll to position [839, 0]
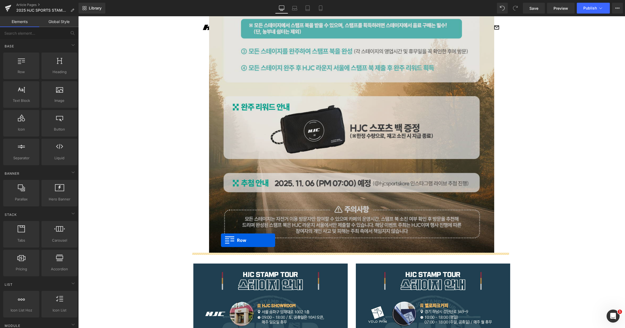
drag, startPoint x: 218, startPoint y: 96, endPoint x: 221, endPoint y: 240, distance: 144.7
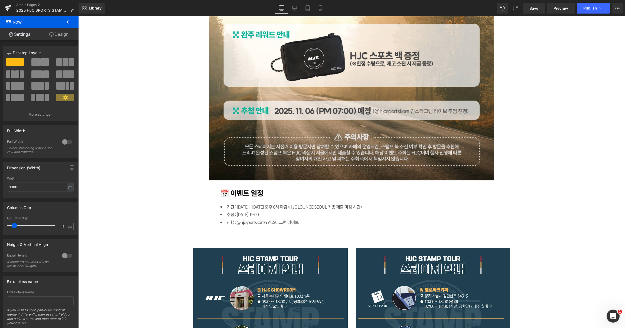
click at [597, 184] on div "뉴스 Heading 미디어 Heading Row Image 🚴‍♂️ 2025 HJC SPORTS STAMP TOUR Heading Separa…" at bounding box center [351, 154] width 547 height 2010
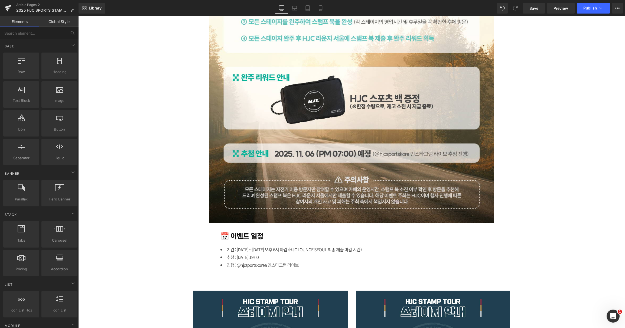
scroll to position [861, 0]
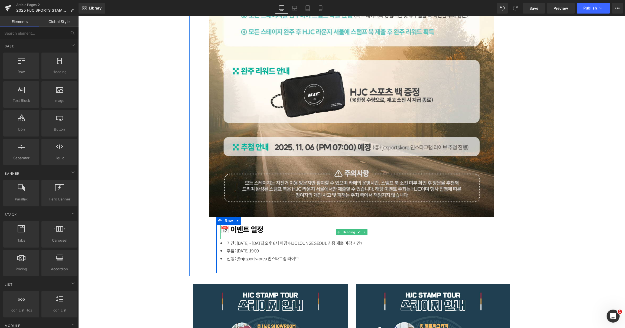
click at [248, 229] on h1 "📅 이벤트 일정" at bounding box center [351, 229] width 263 height 8
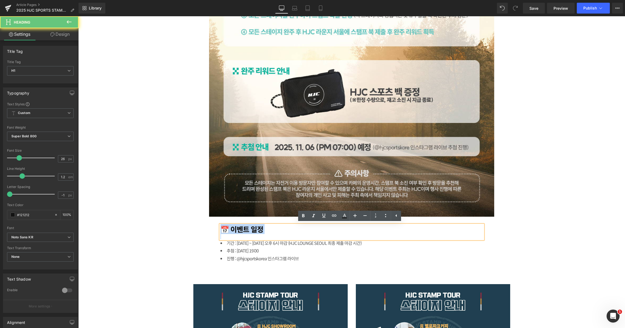
click at [248, 229] on h1 "📅 이벤트 일정" at bounding box center [351, 229] width 263 height 8
paste div
click at [244, 229] on h1 "📅 이벤트 일정" at bounding box center [351, 229] width 263 height 8
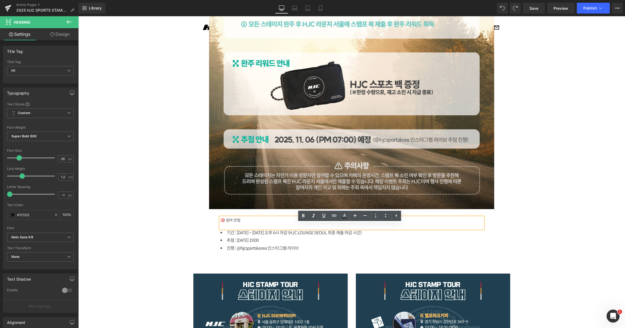
scroll to position [854, 0]
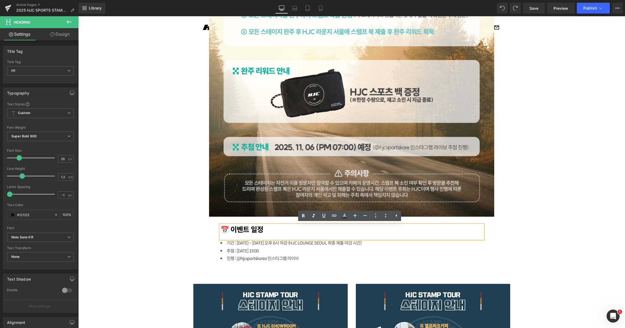
click at [259, 229] on h1 "📅 이벤트 일정" at bounding box center [351, 229] width 263 height 8
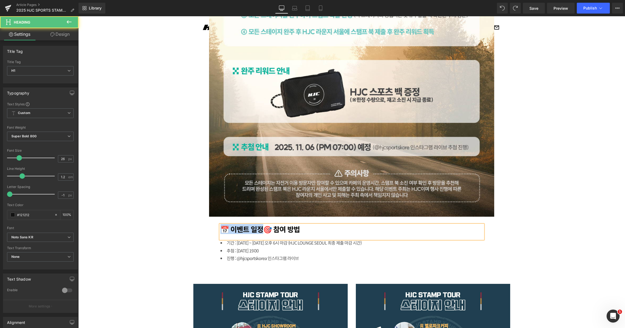
drag, startPoint x: 263, startPoint y: 228, endPoint x: 171, endPoint y: 229, distance: 91.5
click at [172, 229] on div "뉴스 Heading 미디어 Heading Row Image 🚴‍♂️ 2025 HJC SPORTS STAMP TOUR Heading Separa…" at bounding box center [351, 194] width 547 height 2003
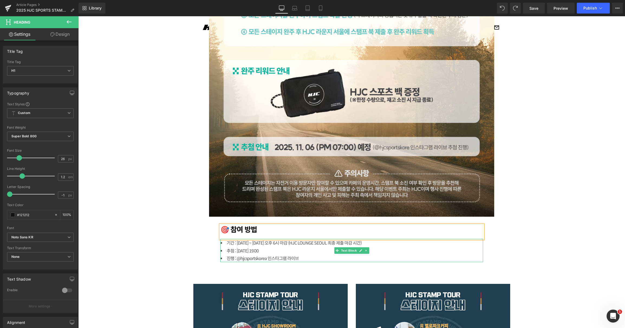
click at [268, 253] on li "추첨 : [DATE] 19:00" at bounding box center [351, 251] width 263 height 8
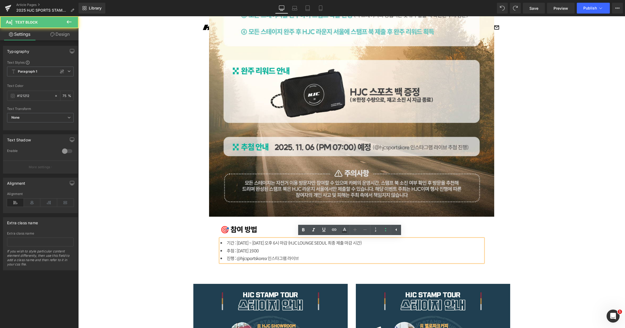
click at [259, 253] on li "추첨 : [DATE] 19:00" at bounding box center [351, 251] width 263 height 8
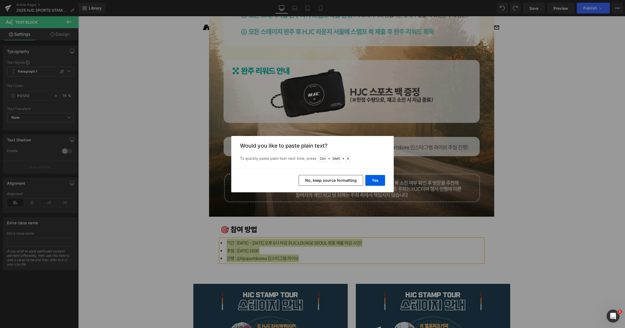
drag, startPoint x: 346, startPoint y: 179, endPoint x: 333, endPoint y: 195, distance: 20.5
click at [346, 179] on button "No, keep source formatting" at bounding box center [331, 180] width 64 height 11
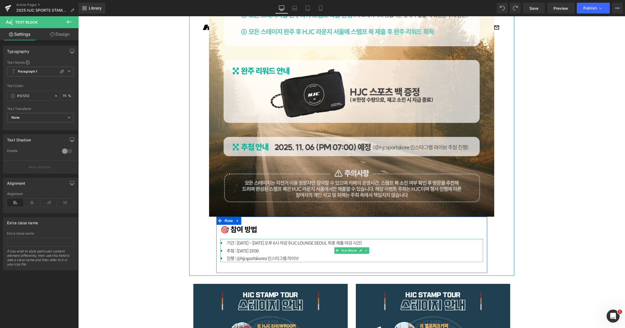
click at [280, 254] on li "추첨 : [DATE] 19:00" at bounding box center [351, 251] width 263 height 8
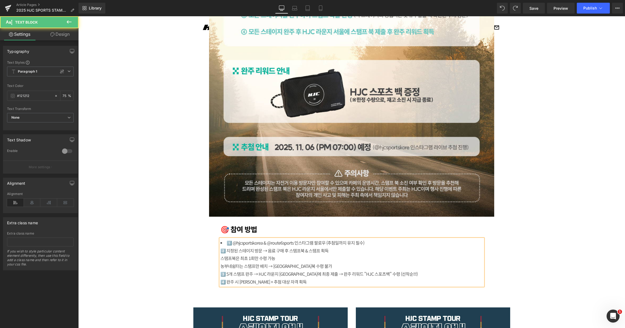
click at [224, 242] on li "1️⃣ @hjcsportskorea & @route6sports 인스타그램 팔로우 (추첨일까지 유지 필수)" at bounding box center [351, 243] width 263 height 8
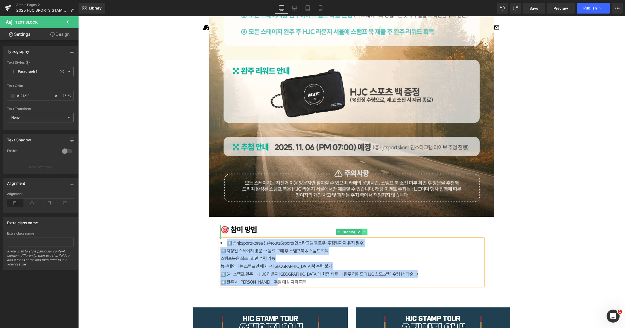
click at [363, 232] on icon at bounding box center [364, 231] width 3 height 3
click at [303, 265] on div "농부네쉼터는 스탬프만 배치 → [GEOGRAPHIC_DATA]북 수령 불가" at bounding box center [351, 266] width 263 height 8
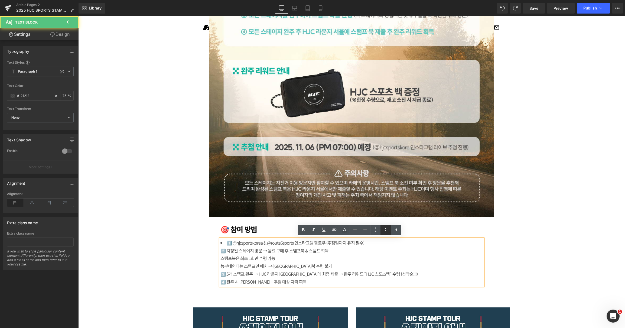
click at [386, 230] on icon at bounding box center [385, 229] width 1 height 3
click at [550, 239] on div "뉴스 Heading 미디어 Heading Row Image 🚴‍♂️ 2025 HJC SPORTS STAMP TOUR Heading Separa…" at bounding box center [351, 206] width 547 height 2026
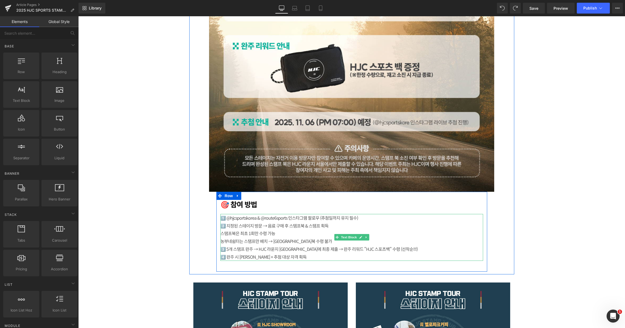
scroll to position [890, 0]
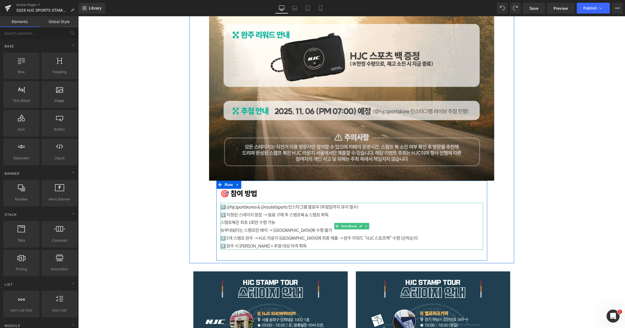
click at [220, 221] on div "1️⃣ @hjcsportskorea & @route6sports 인스타그램 팔로우 (추첨일까지 유지 필수) 2️⃣ 지정된 스테이지 방문 → 음…" at bounding box center [351, 226] width 263 height 47
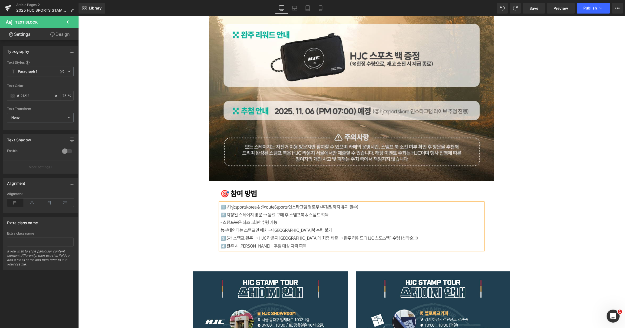
click at [220, 230] on div "1️⃣ @hjcsportskorea & @route6sports 인스타그램 팔로우 (추첨일까지 유지 필수) 2️⃣ 지정된 스테이지 방문 → 음…" at bounding box center [351, 226] width 263 height 47
click at [552, 180] on div "뉴스 Heading 미디어 Heading Row Image 🚴‍♂️ 2025 HJC SPORTS STAMP TOUR Heading Separa…" at bounding box center [351, 170] width 547 height 2026
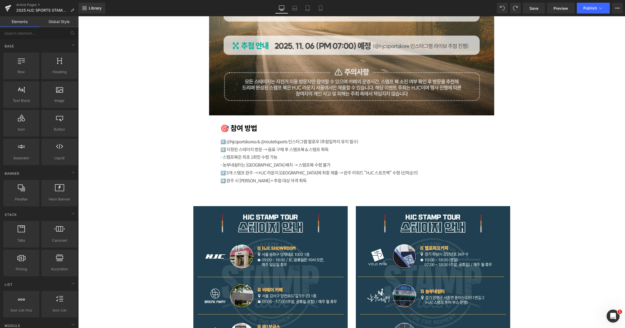
scroll to position [1034, 0]
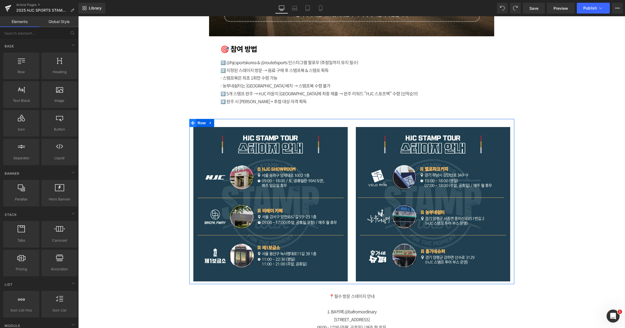
click at [191, 123] on icon at bounding box center [193, 123] width 4 height 4
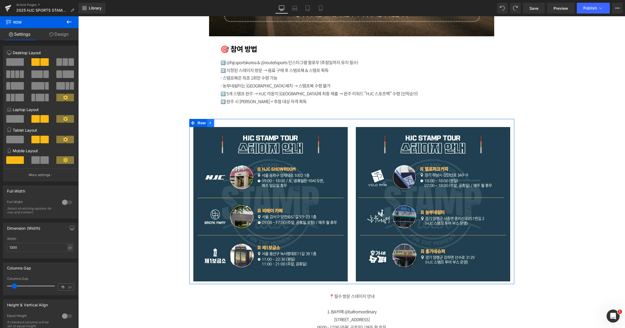
click at [210, 123] on icon at bounding box center [211, 123] width 4 height 4
click at [224, 123] on icon at bounding box center [225, 123] width 4 height 4
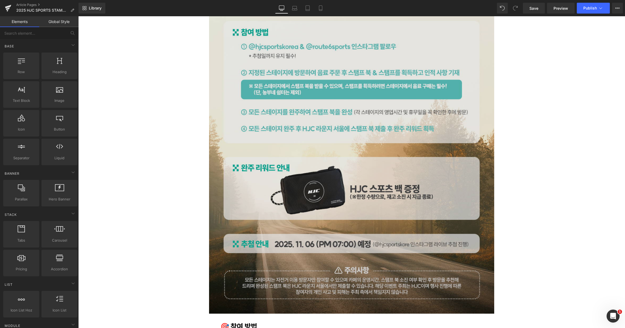
scroll to position [763, 0]
